Goal: Task Accomplishment & Management: Manage account settings

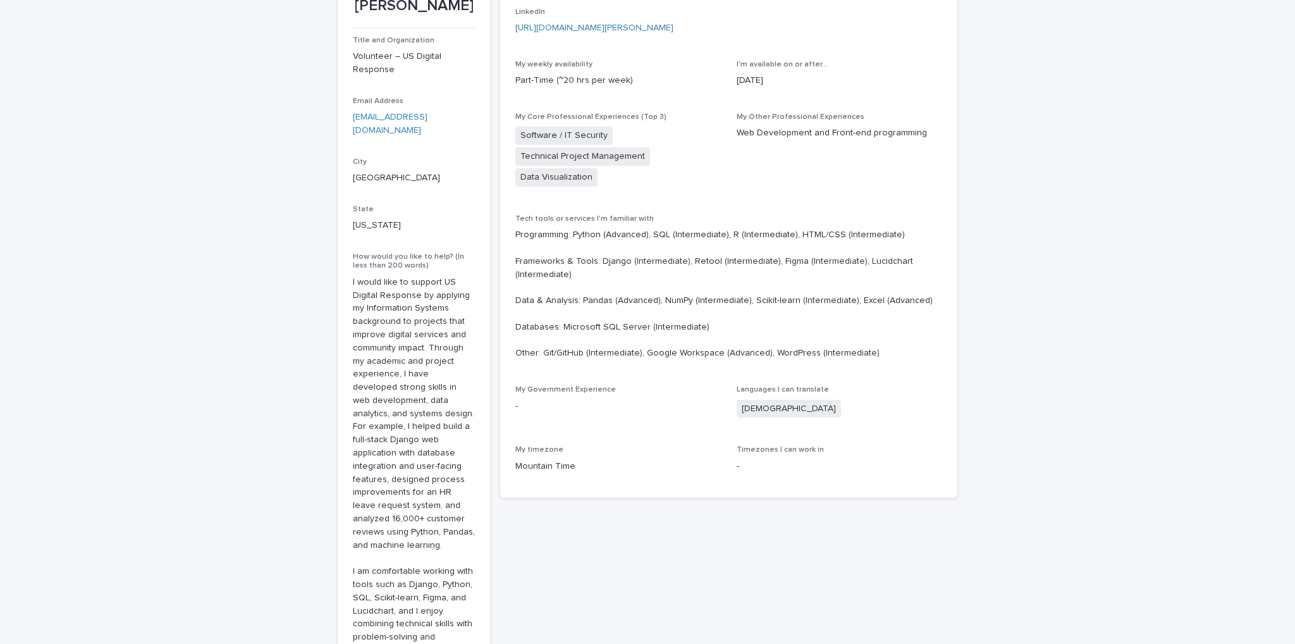
scroll to position [190, 0]
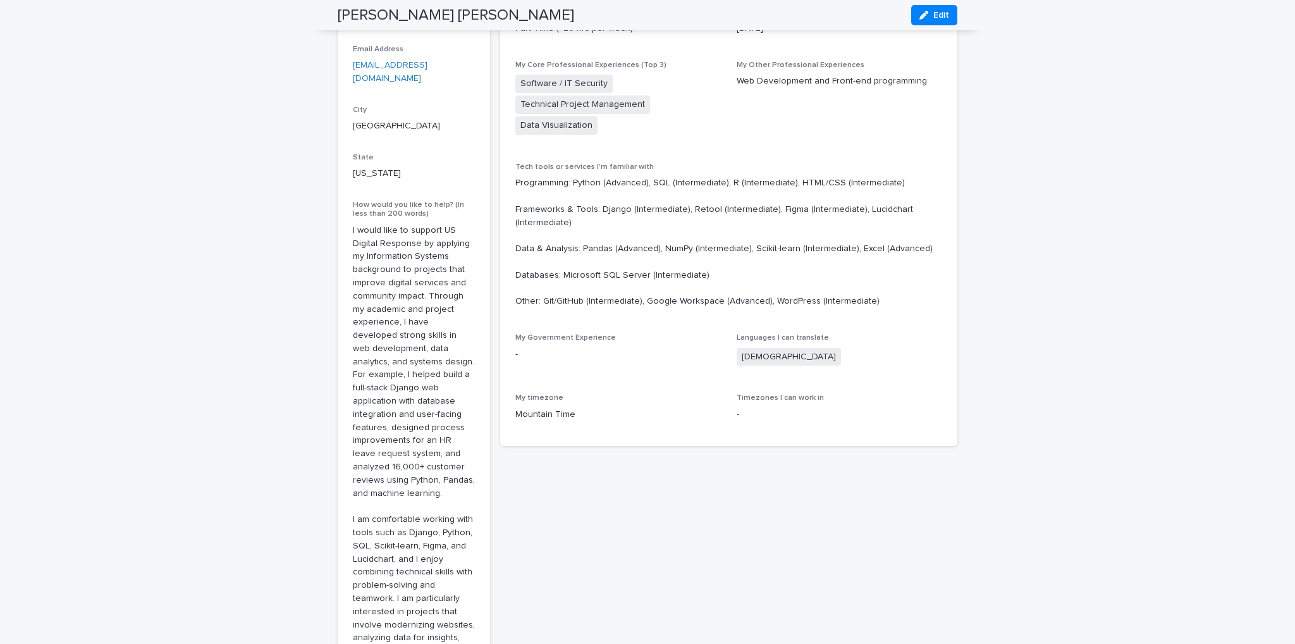
click at [770, 408] on p "-" at bounding box center [840, 414] width 206 height 13
click at [737, 405] on div "-" at bounding box center [840, 413] width 206 height 16
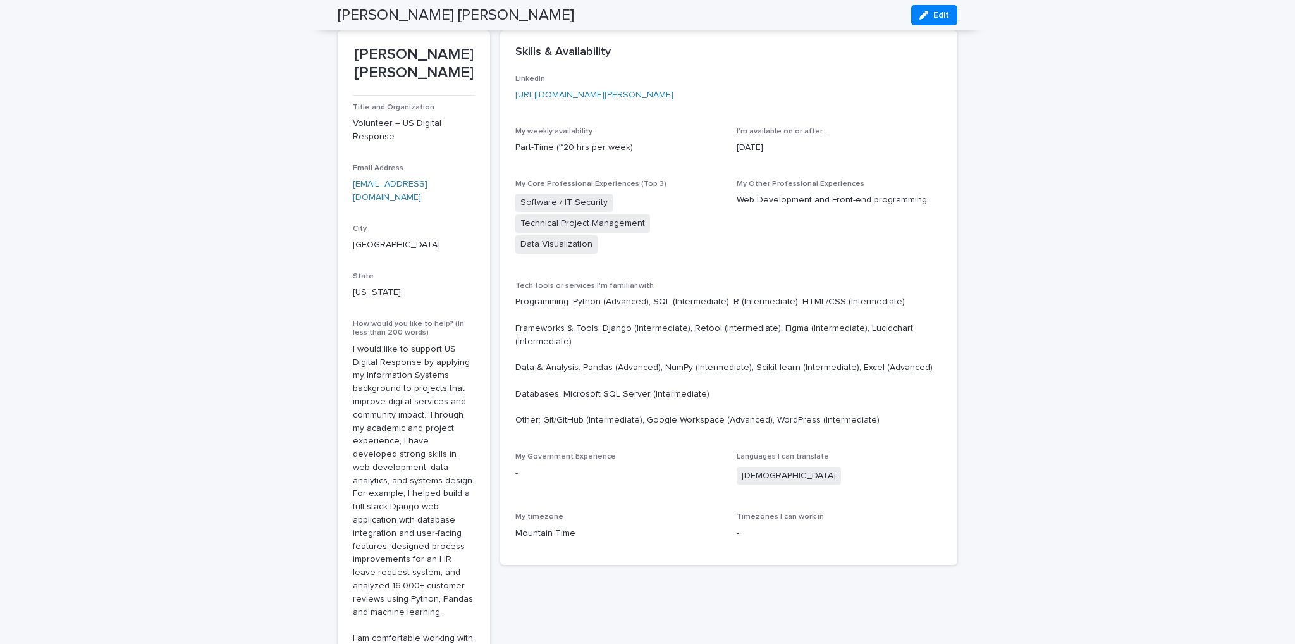
scroll to position [63, 0]
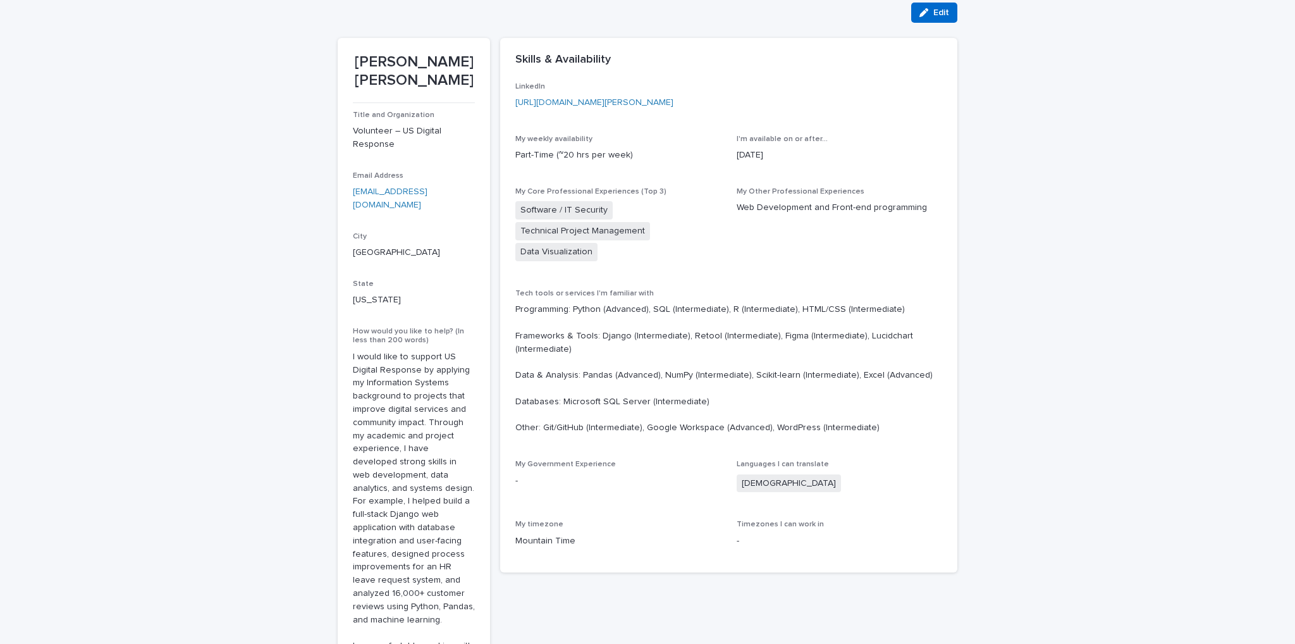
click at [931, 18] on button "Edit" at bounding box center [934, 13] width 46 height 20
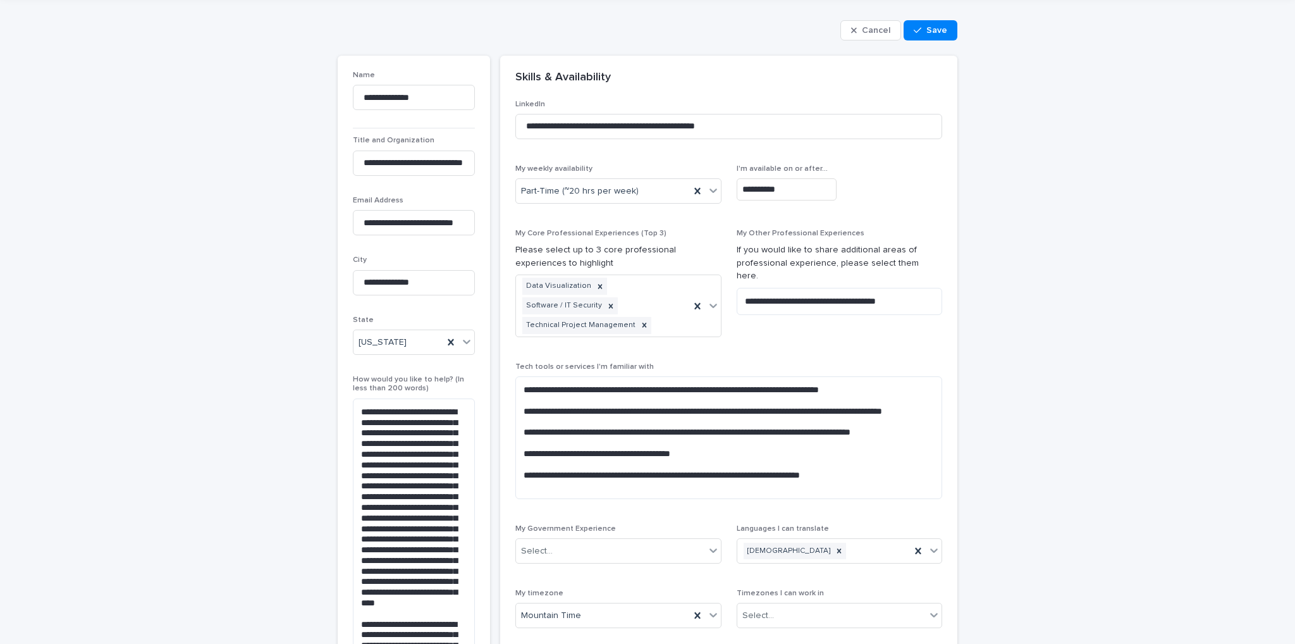
scroll to position [253, 0]
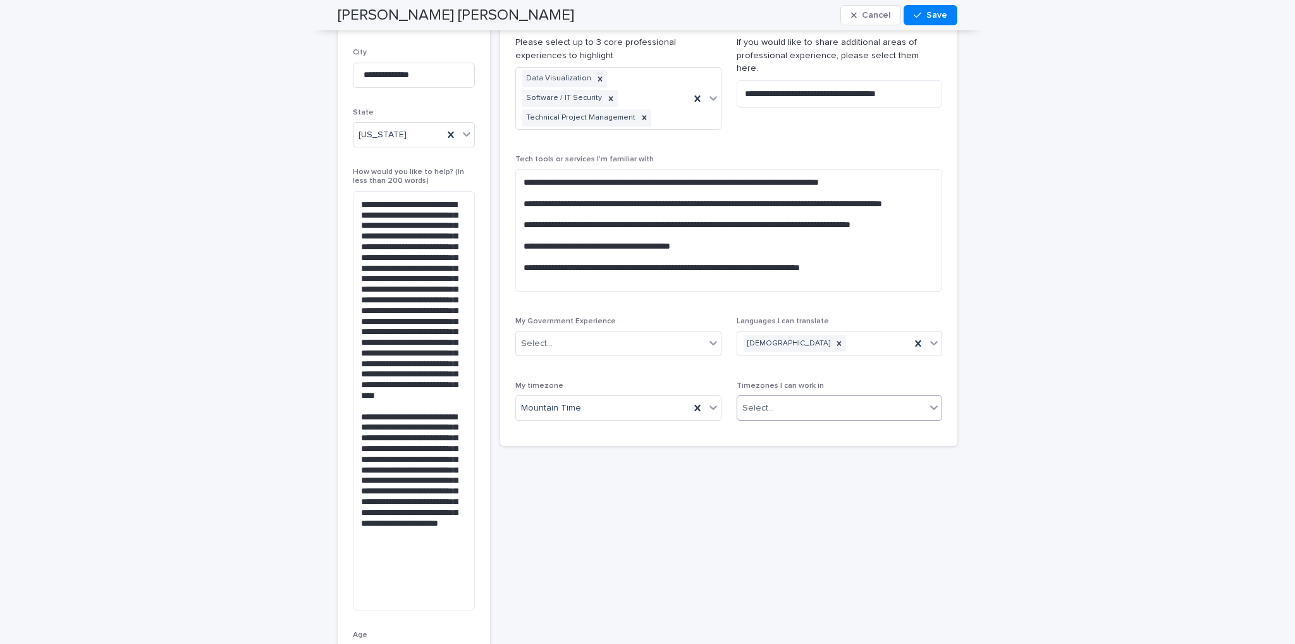
click at [766, 405] on div "Select..." at bounding box center [758, 407] width 32 height 13
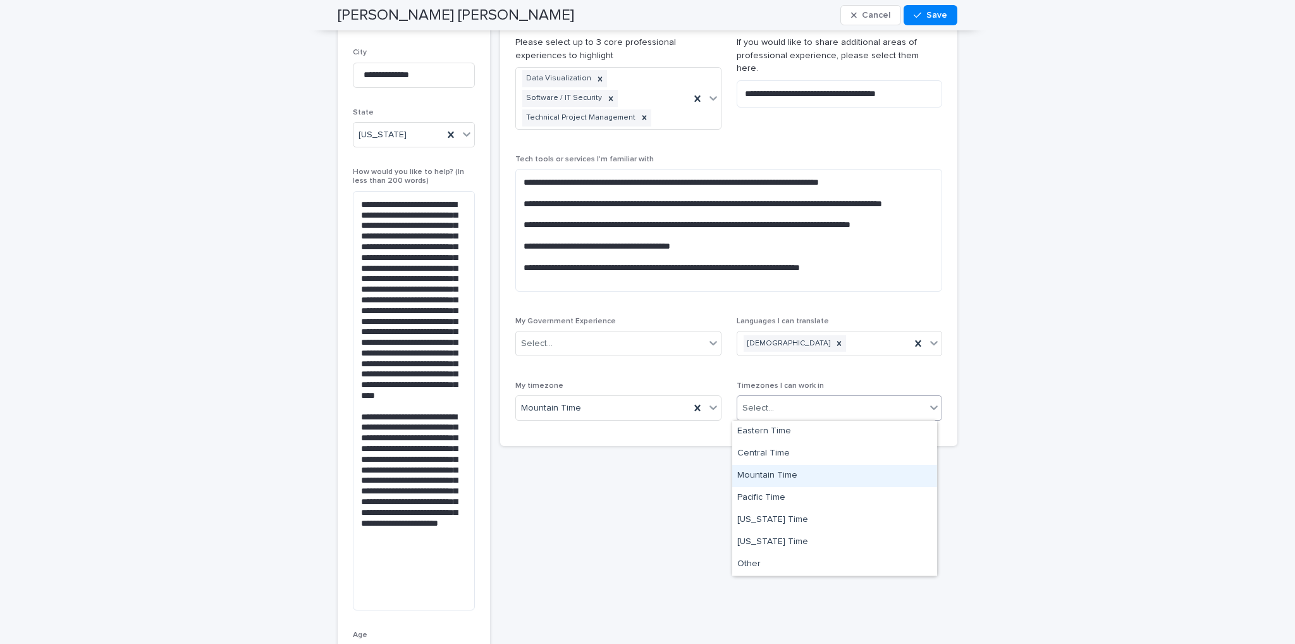
click at [776, 470] on div "Mountain Time" at bounding box center [834, 476] width 205 height 22
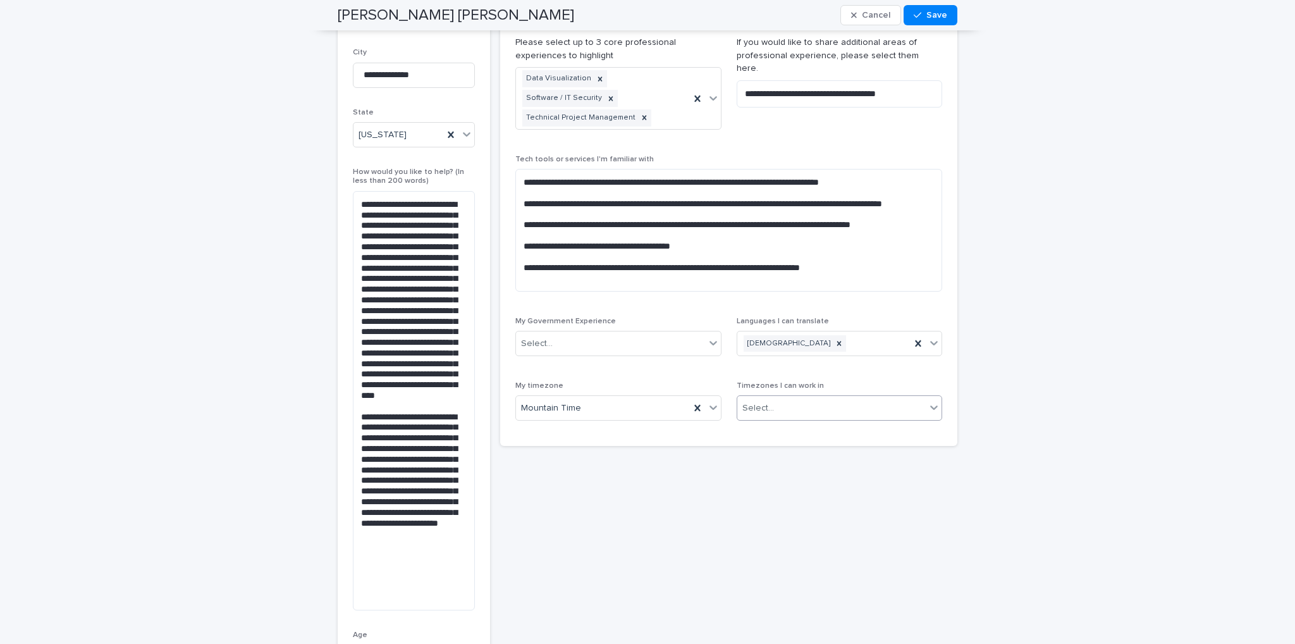
type textarea "**********"
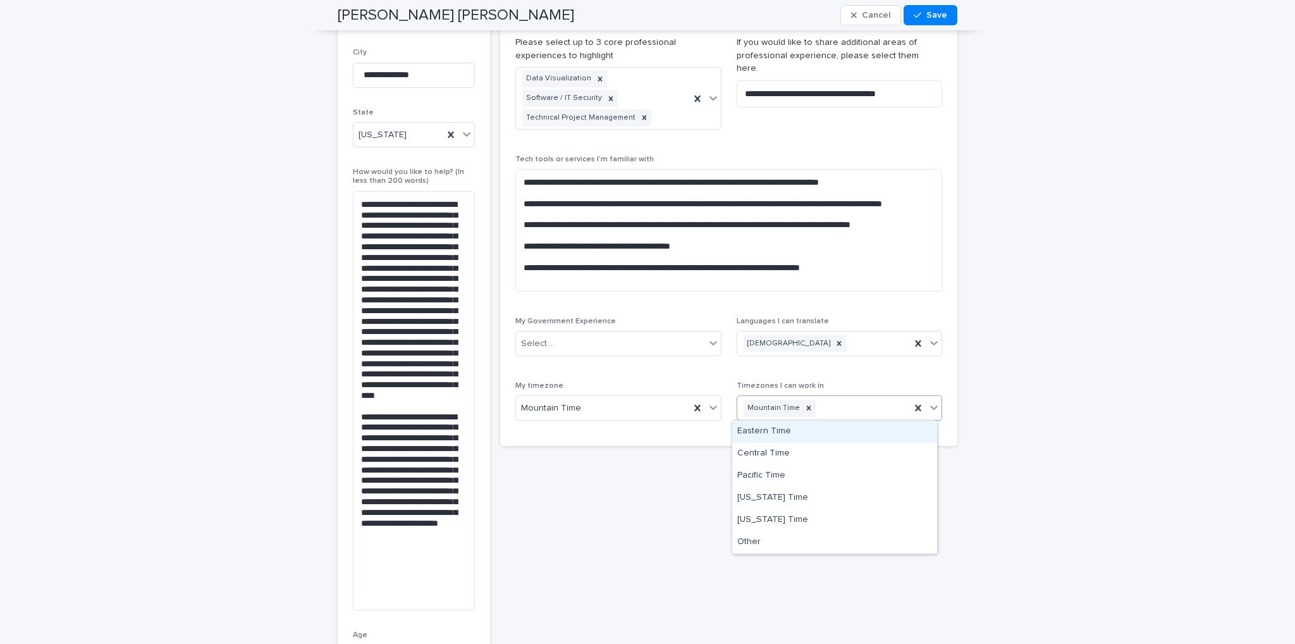
click at [840, 408] on div "Mountain Time" at bounding box center [824, 408] width 174 height 22
click at [805, 437] on div "Eastern Time" at bounding box center [834, 431] width 205 height 22
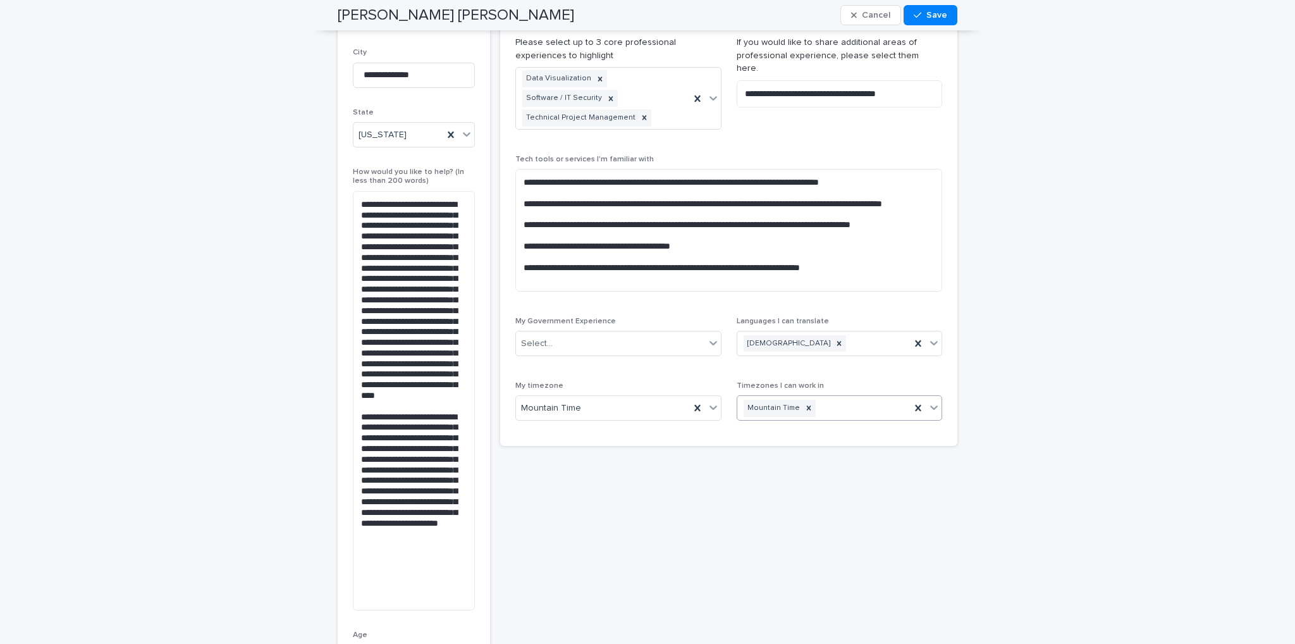
type textarea "**********"
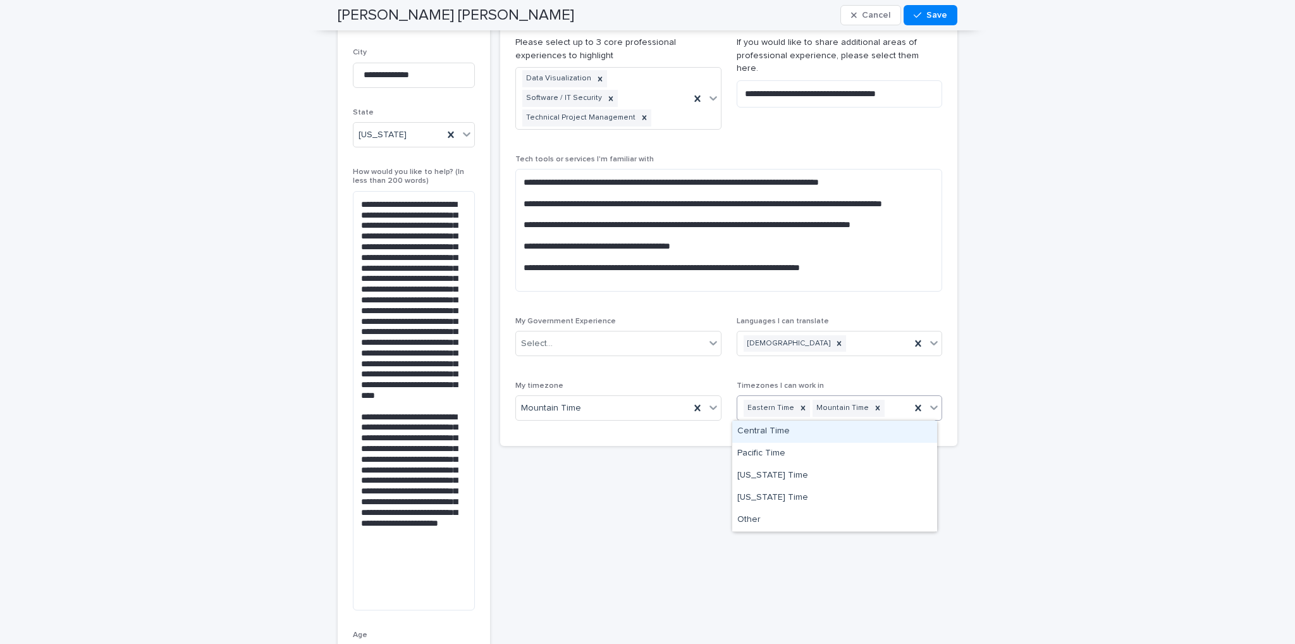
click at [885, 408] on div "Eastern Time Mountain Time" at bounding box center [824, 408] width 174 height 22
drag, startPoint x: 802, startPoint y: 442, endPoint x: 799, endPoint y: 433, distance: 9.6
click at [799, 433] on div "Central Time" at bounding box center [834, 431] width 205 height 22
type textarea "**********"
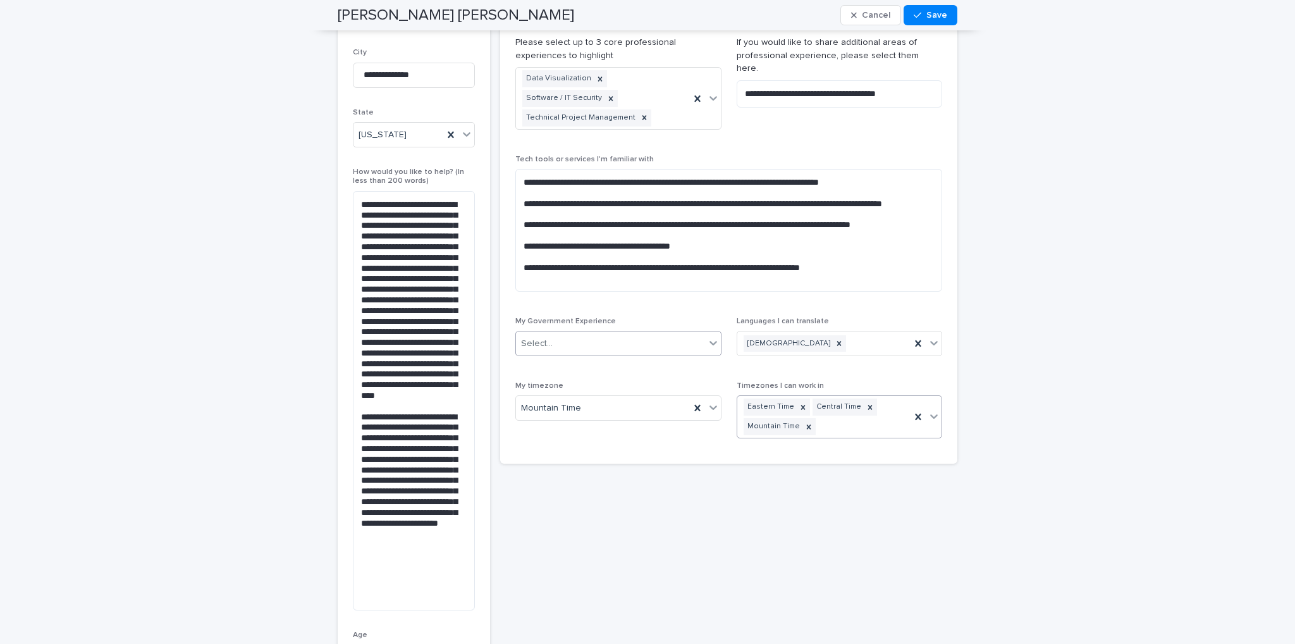
click at [568, 343] on div "Select..." at bounding box center [610, 343] width 189 height 21
click at [568, 342] on div "Select..." at bounding box center [610, 343] width 189 height 21
click at [937, 18] on span "Save" at bounding box center [936, 15] width 21 height 9
type textarea "**********"
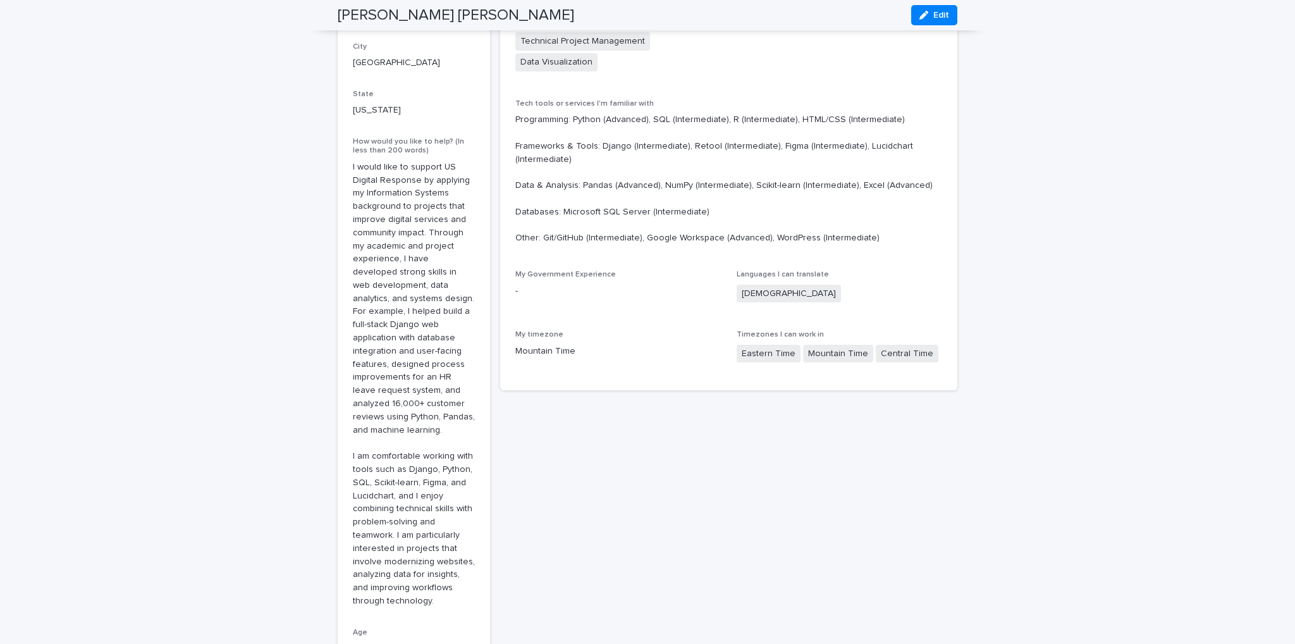
scroll to position [217, 0]
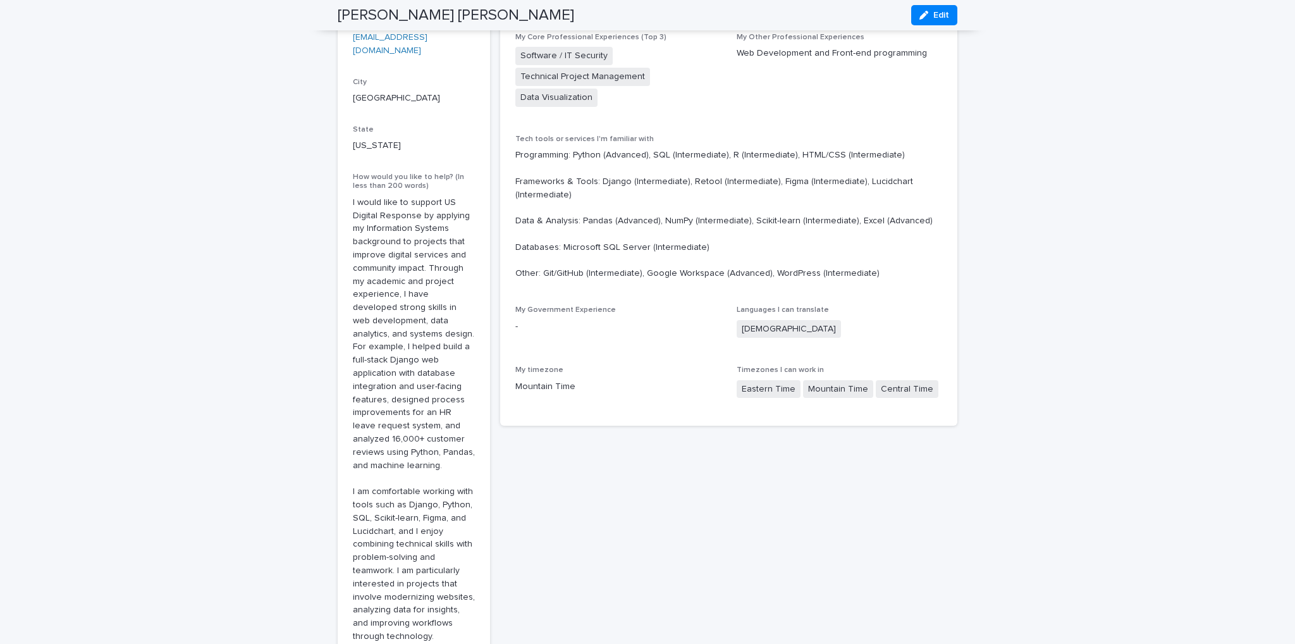
click at [537, 385] on p "Mountain Time" at bounding box center [618, 386] width 206 height 13
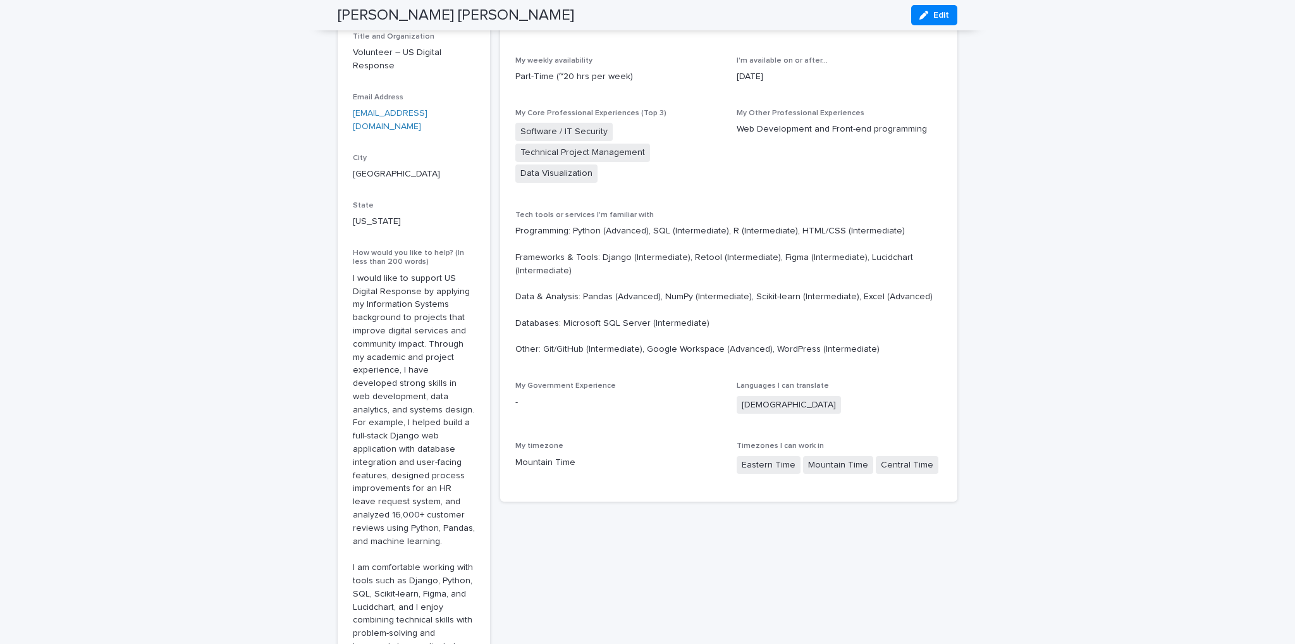
scroll to position [0, 0]
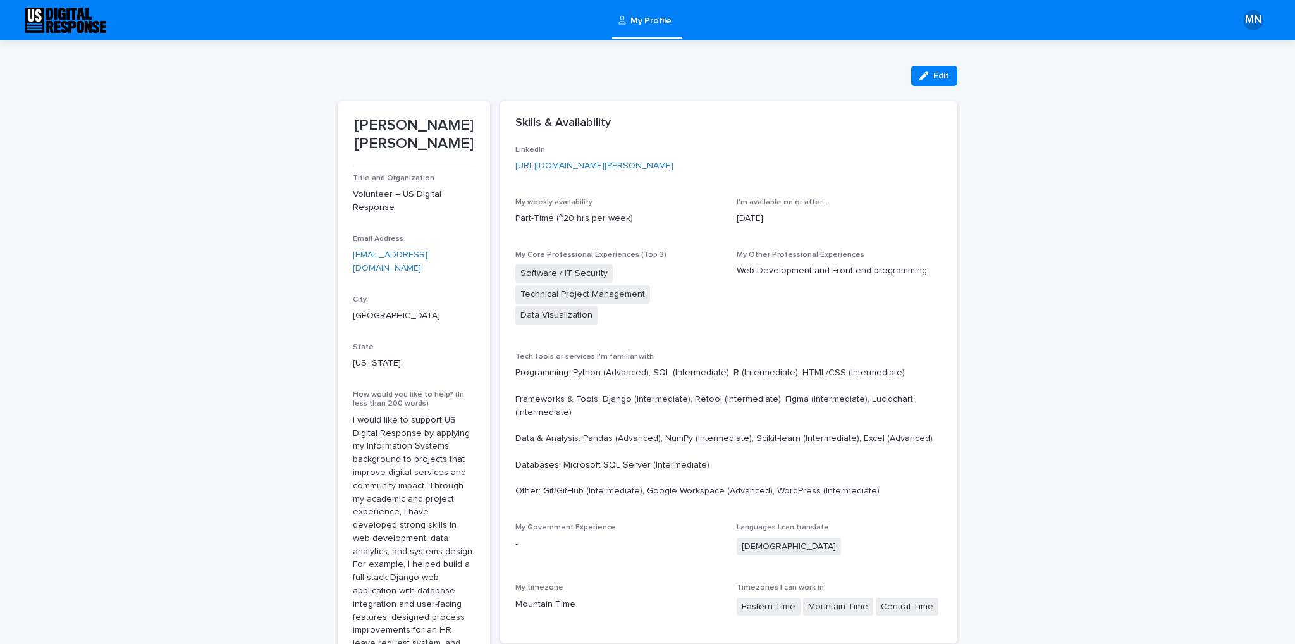
drag, startPoint x: 454, startPoint y: 428, endPoint x: 397, endPoint y: 159, distance: 274.7
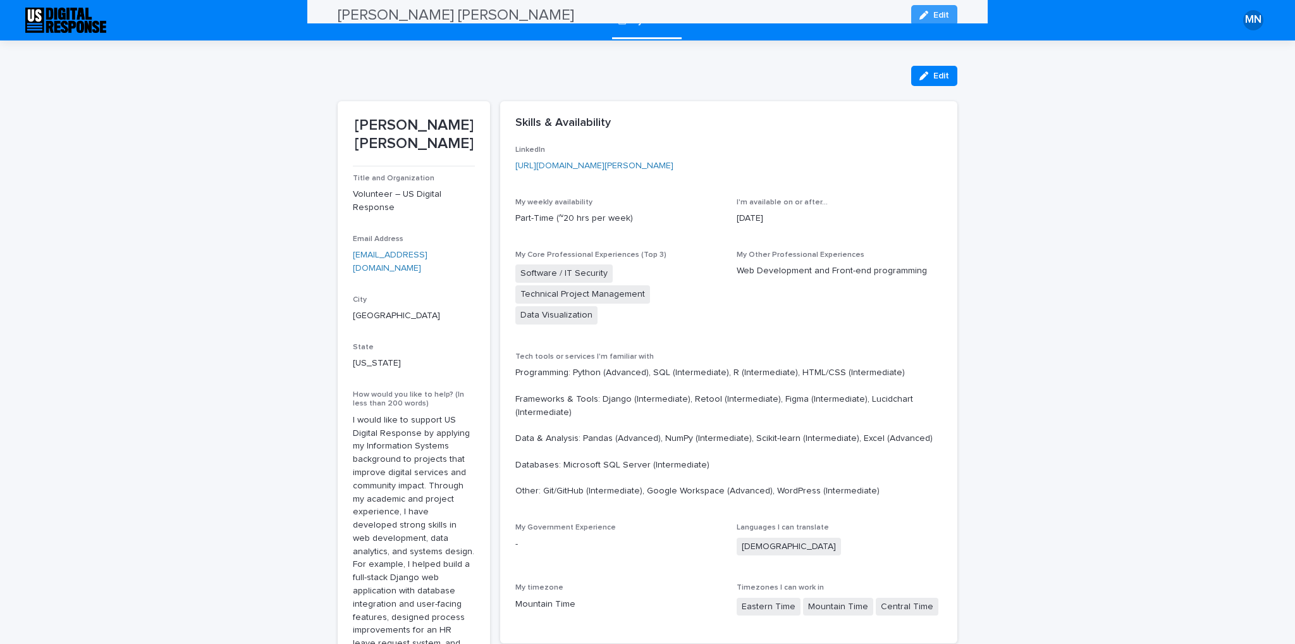
drag, startPoint x: 449, startPoint y: 345, endPoint x: 410, endPoint y: 119, distance: 228.4
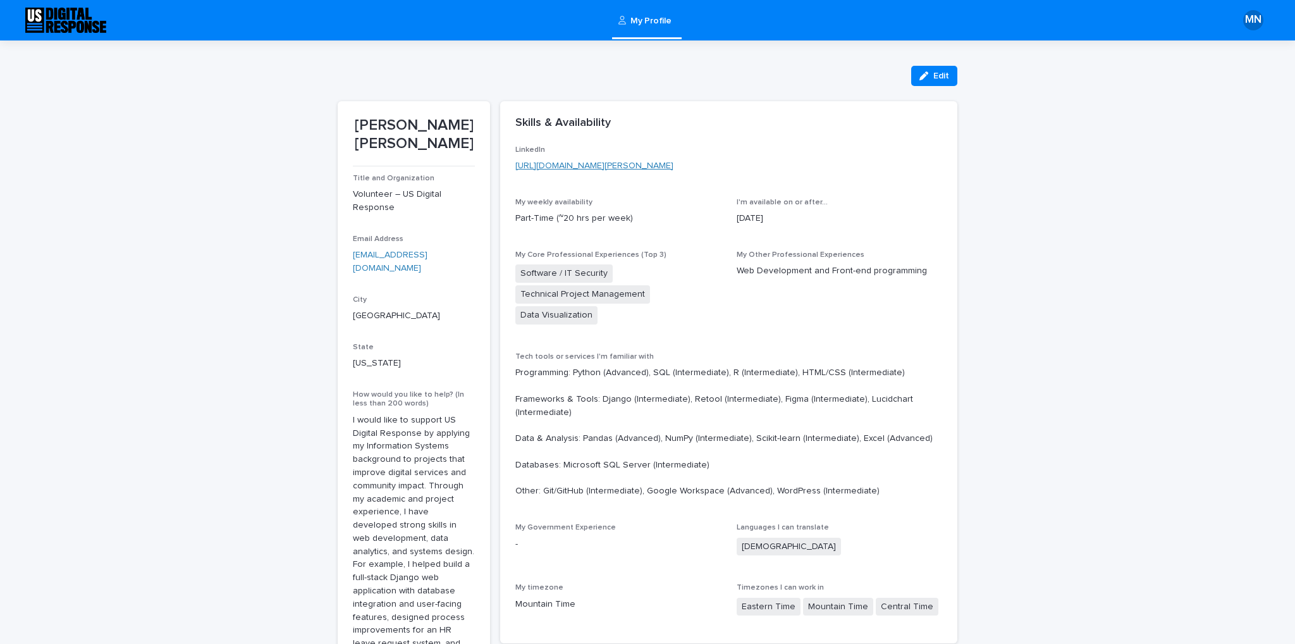
click at [560, 167] on link "[URL][DOMAIN_NAME][PERSON_NAME]" at bounding box center [594, 165] width 158 height 9
